Goal: Task Accomplishment & Management: Manage account settings

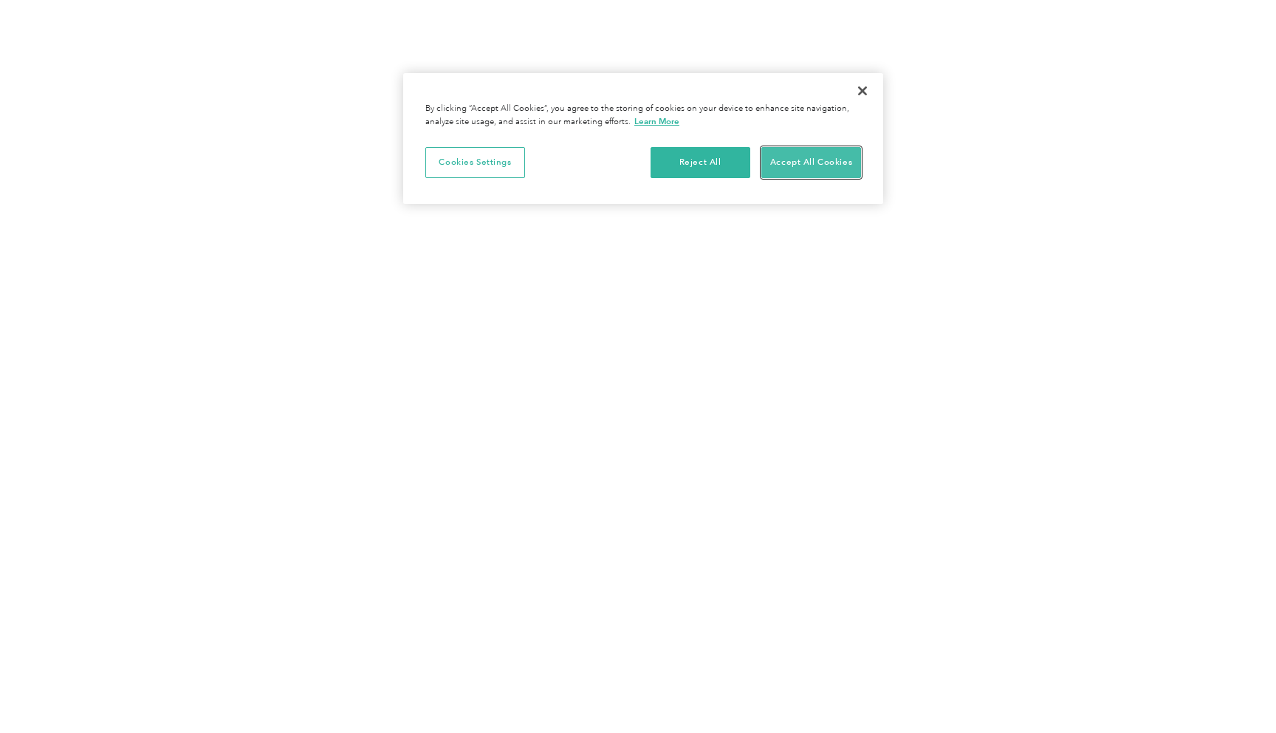
click at [805, 160] on button "Accept All Cookies" at bounding box center [811, 162] width 100 height 31
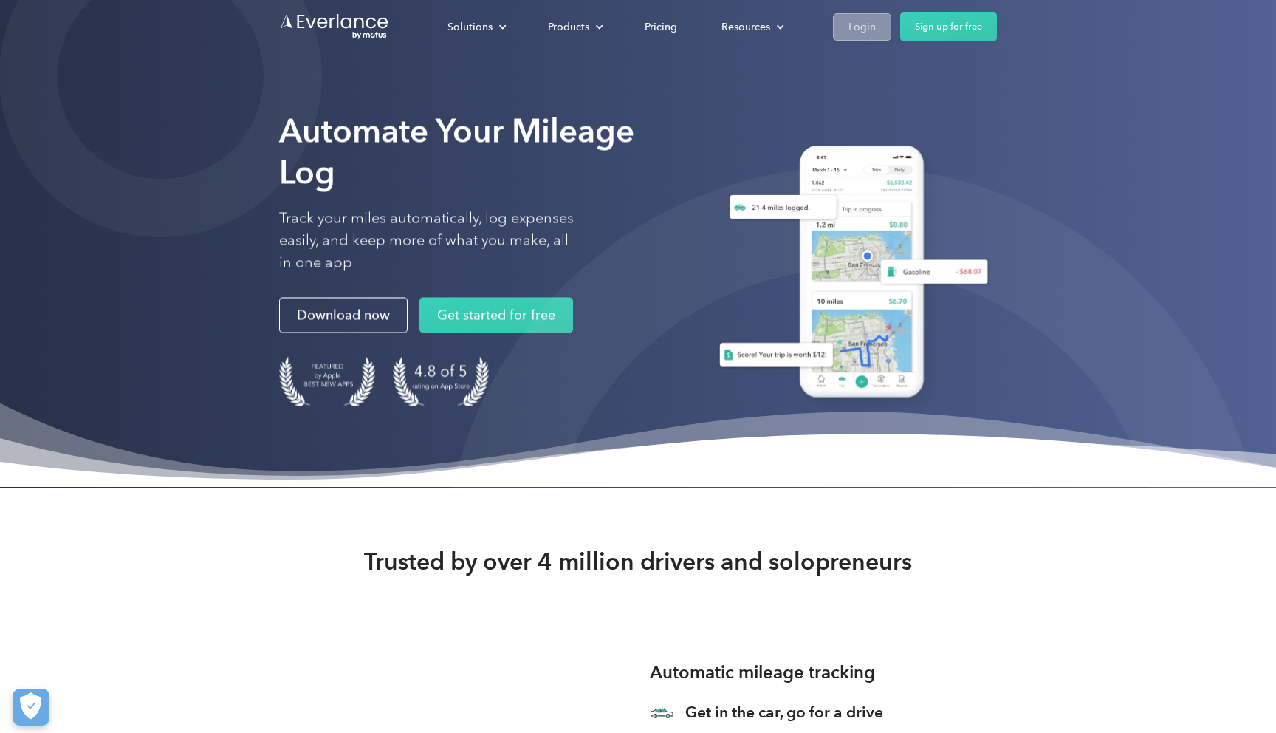
click at [865, 21] on div "Login" at bounding box center [862, 27] width 27 height 18
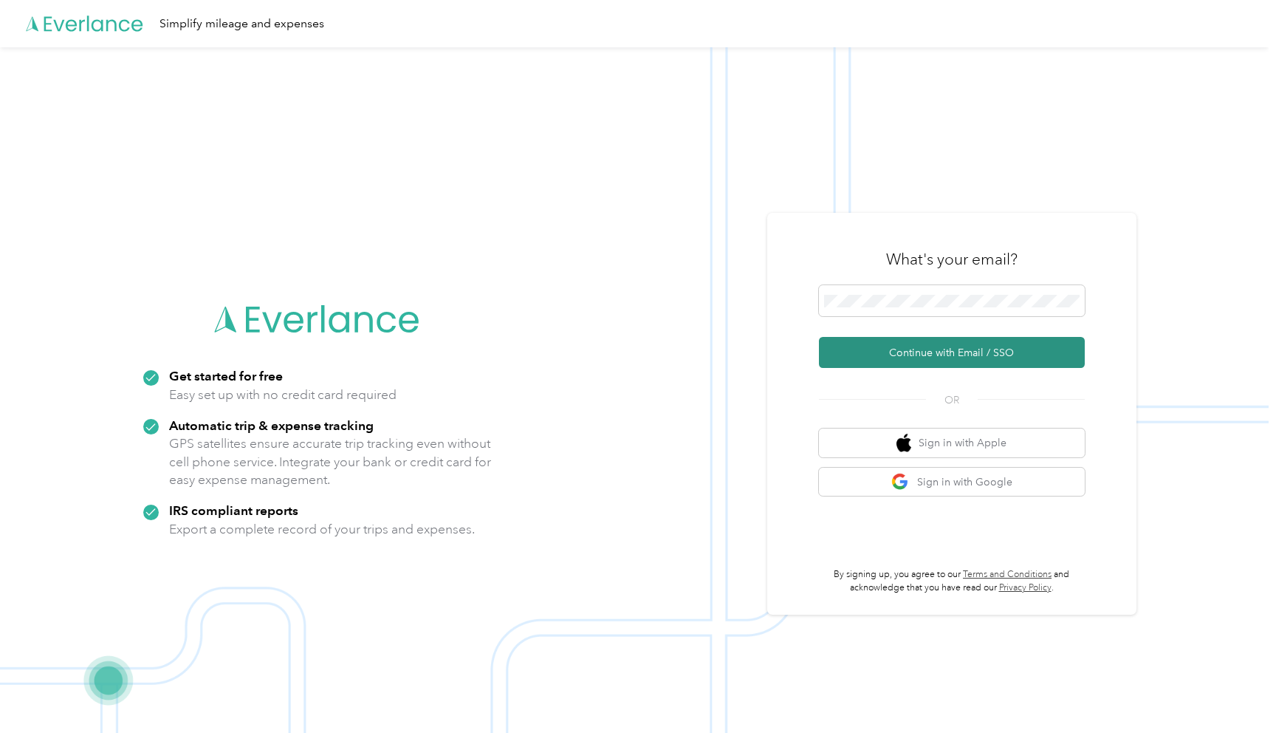
click at [986, 346] on button "Continue with Email / SSO" at bounding box center [952, 352] width 266 height 31
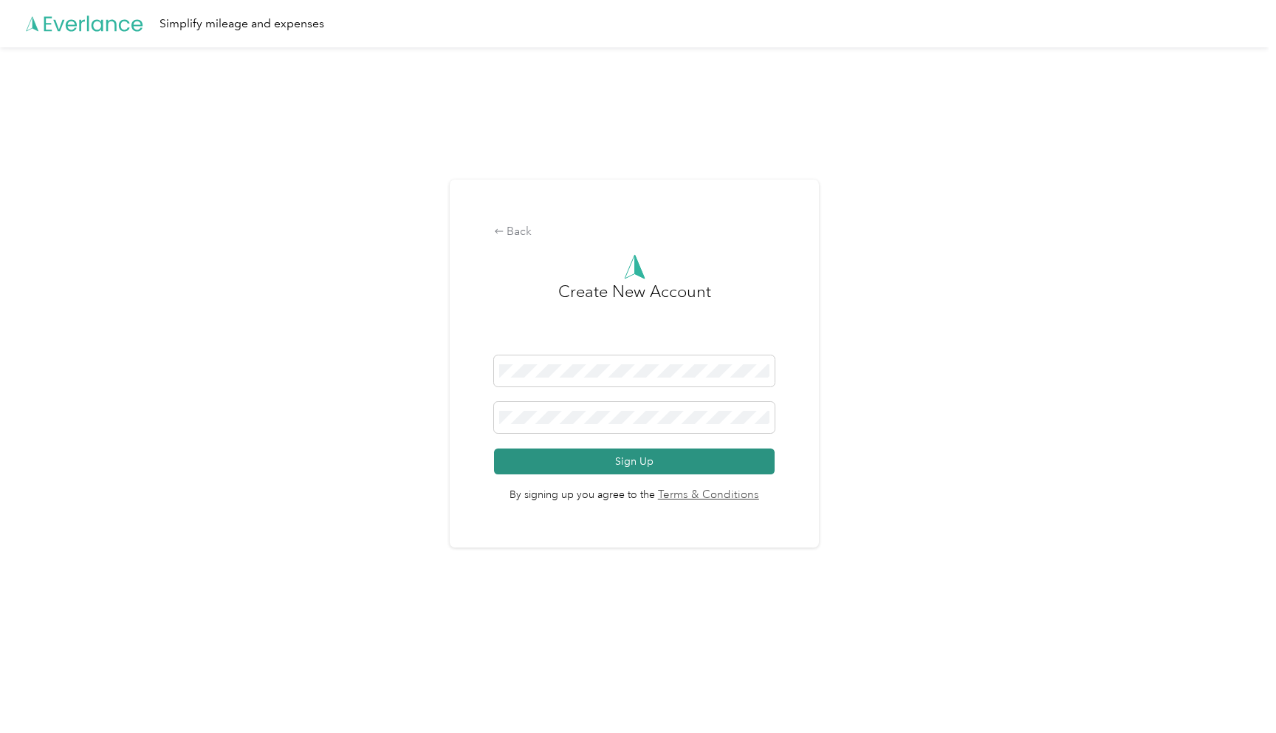
click at [609, 463] on button "Sign Up" at bounding box center [634, 461] width 281 height 26
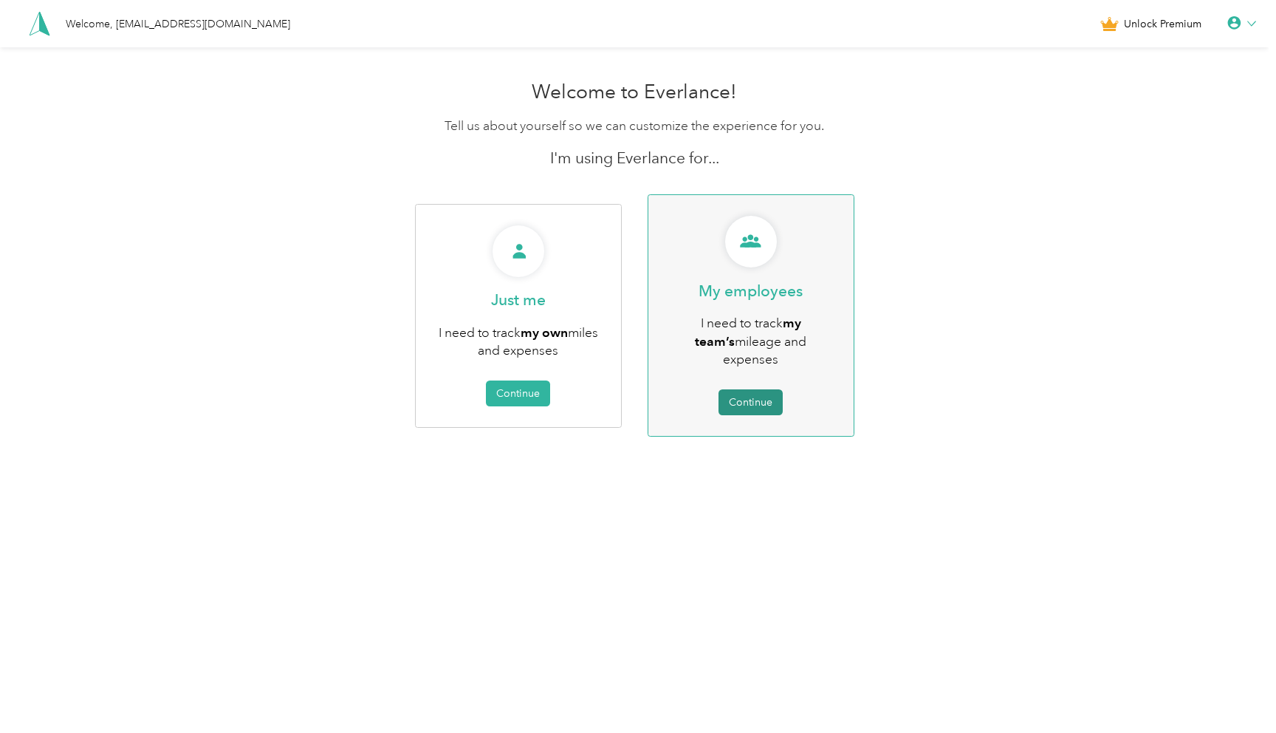
click at [765, 389] on button "Continue" at bounding box center [751, 402] width 64 height 26
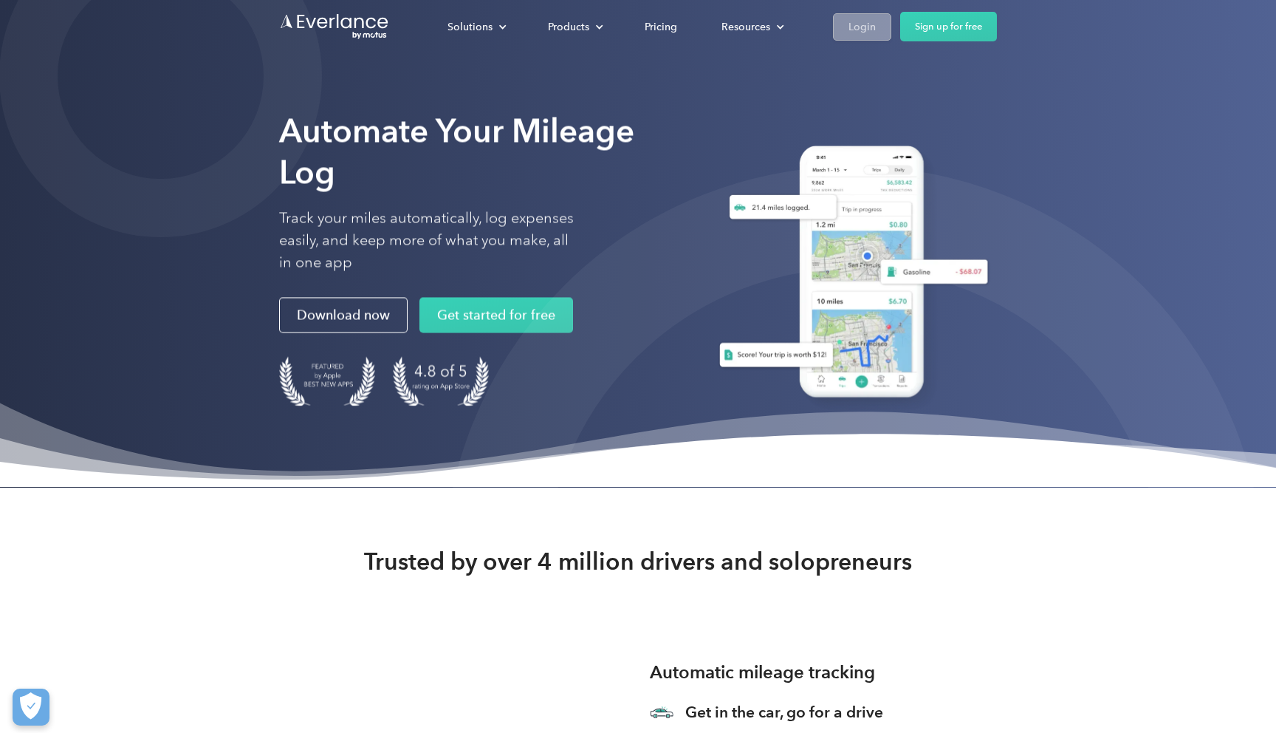
click at [874, 22] on div "Login" at bounding box center [862, 27] width 27 height 18
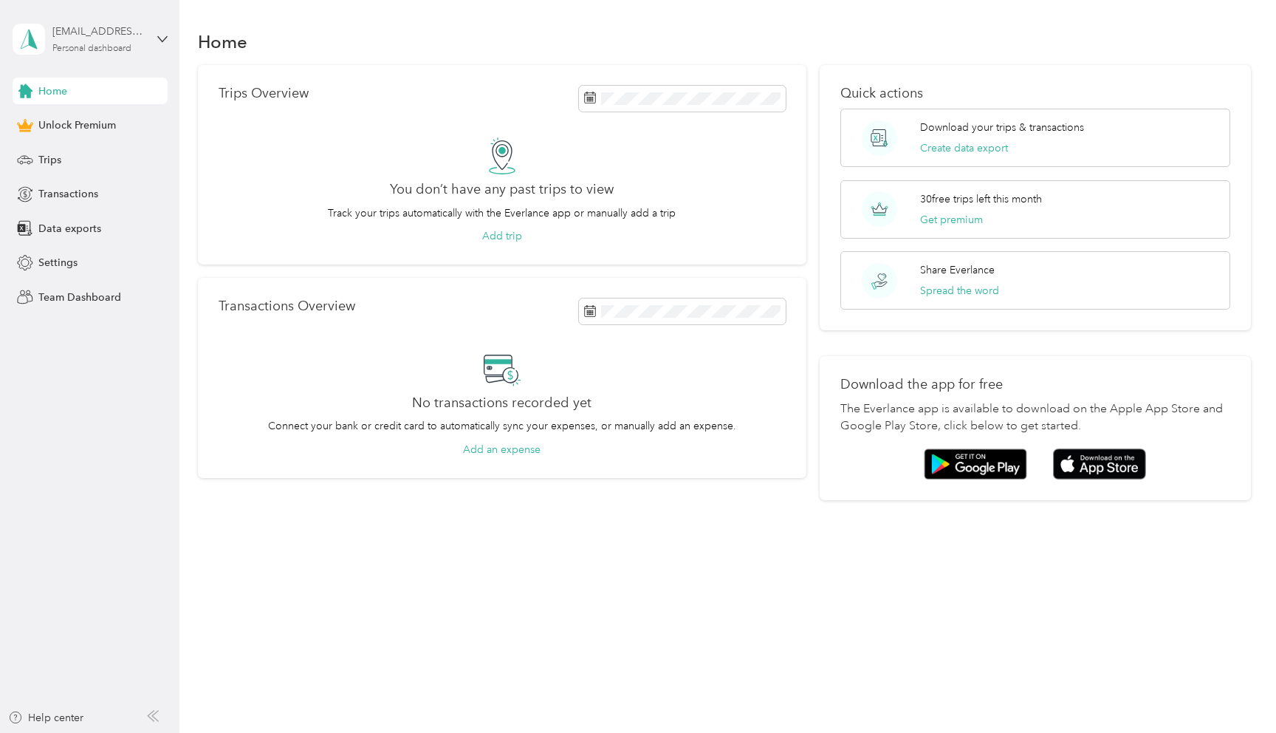
click at [139, 41] on div "tgacquin+team@motus.com Personal dashboard" at bounding box center [98, 39] width 92 height 30
click at [82, 121] on div "Log out" at bounding box center [168, 122] width 290 height 26
